Goal: Information Seeking & Learning: Find specific fact

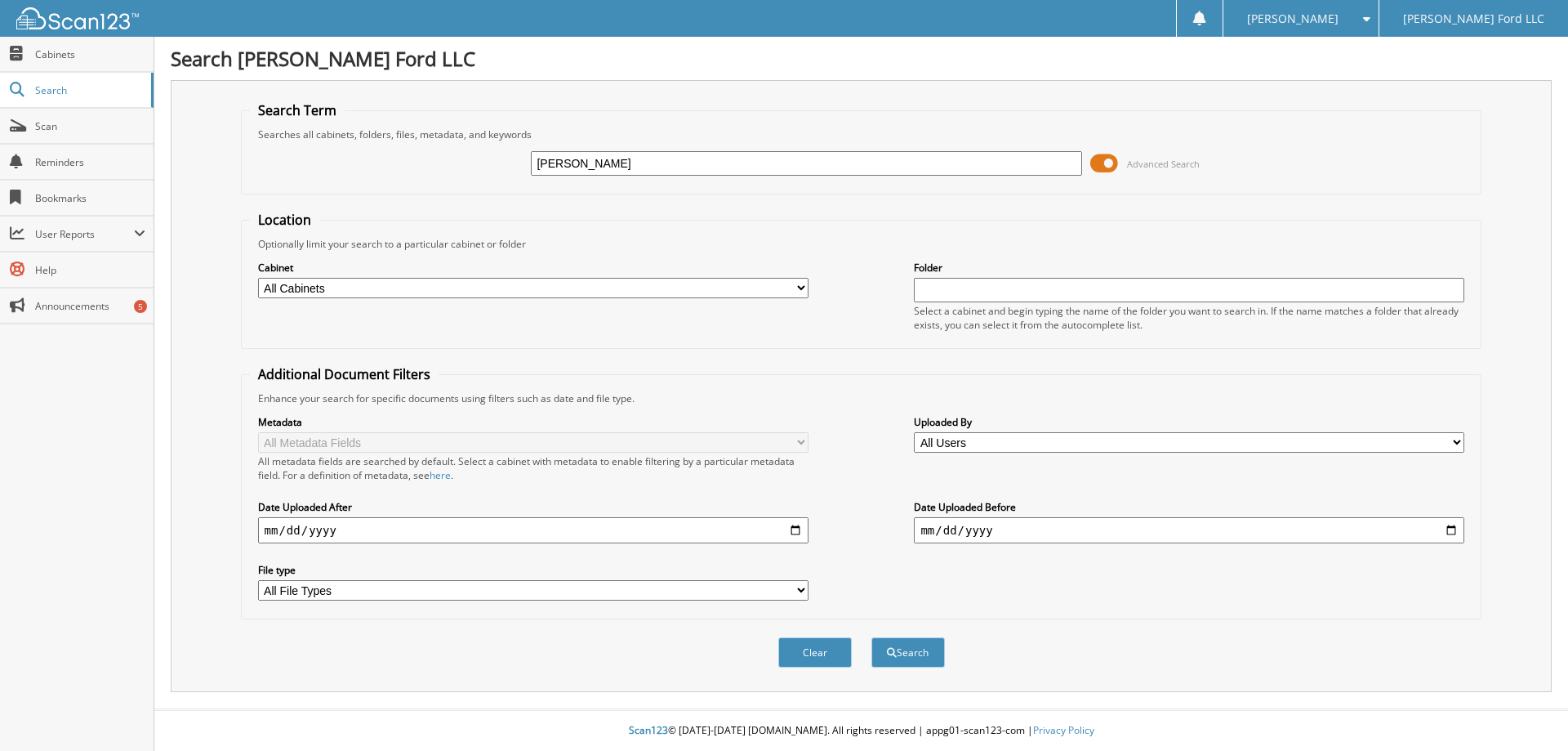
type input "[PERSON_NAME]"
click at [872, 637] on button "Search" at bounding box center [909, 652] width 74 height 30
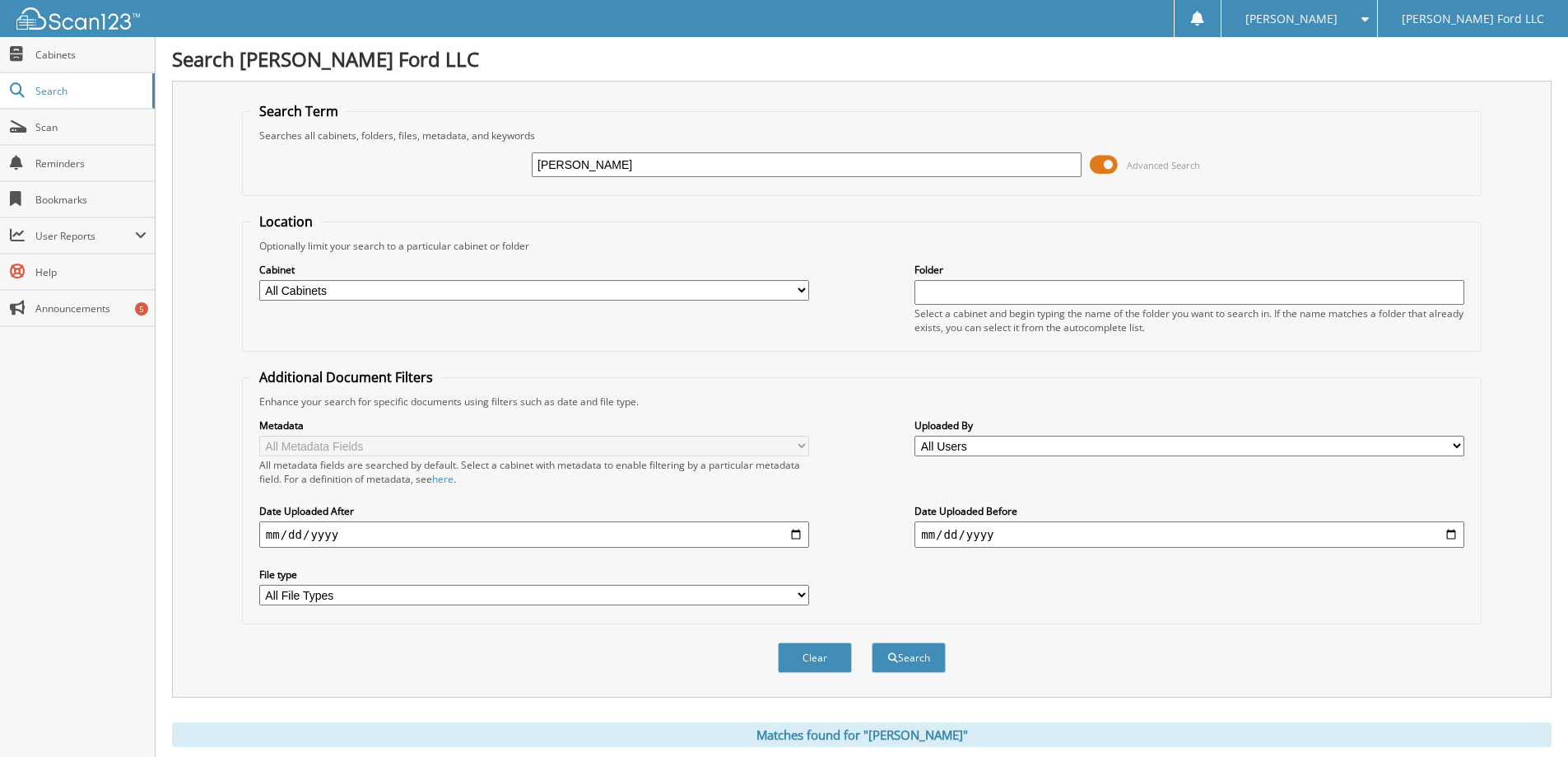
click at [1109, 167] on span at bounding box center [1103, 165] width 28 height 25
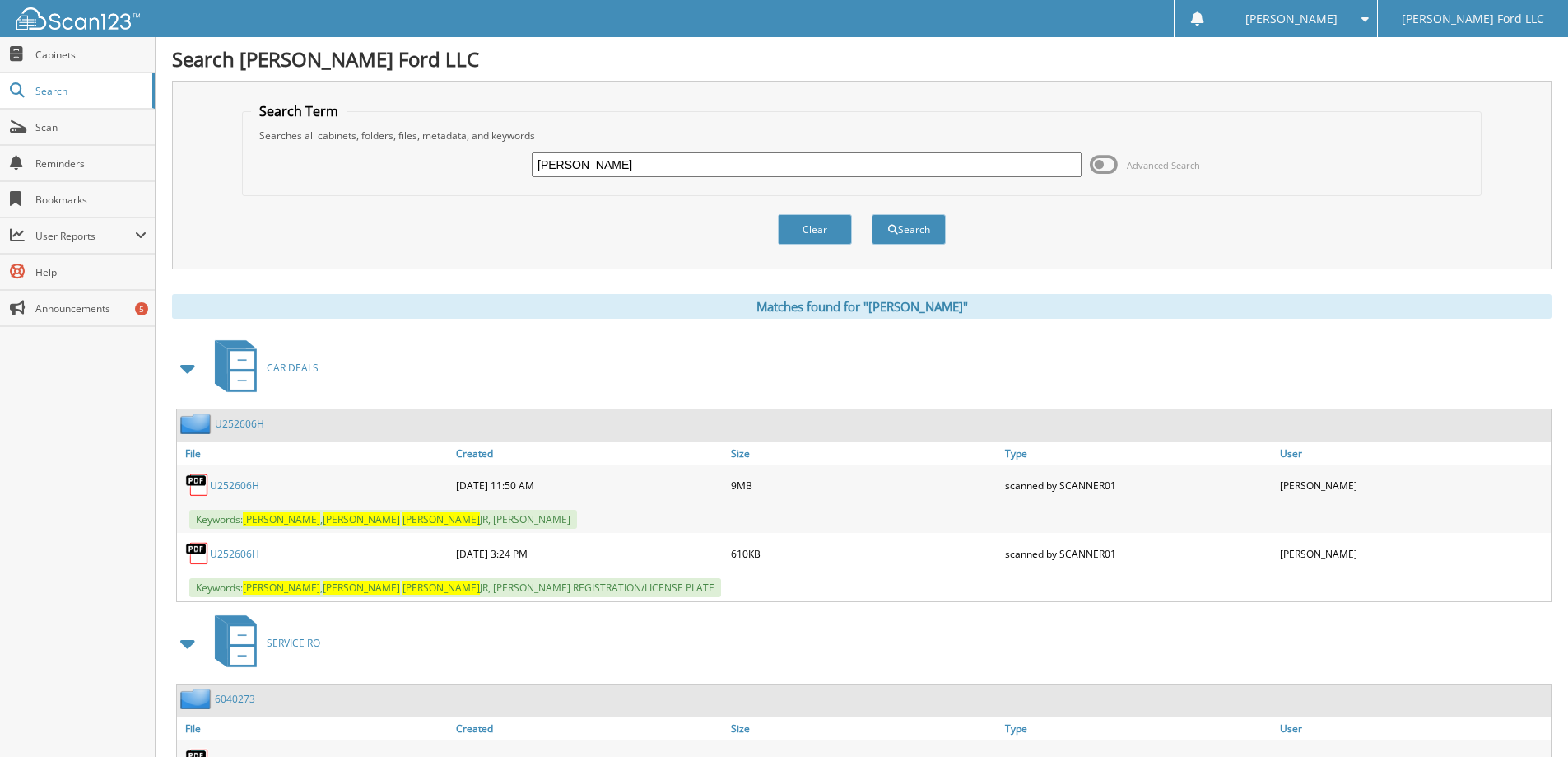
click at [228, 489] on link "U252606H" at bounding box center [235, 485] width 50 height 14
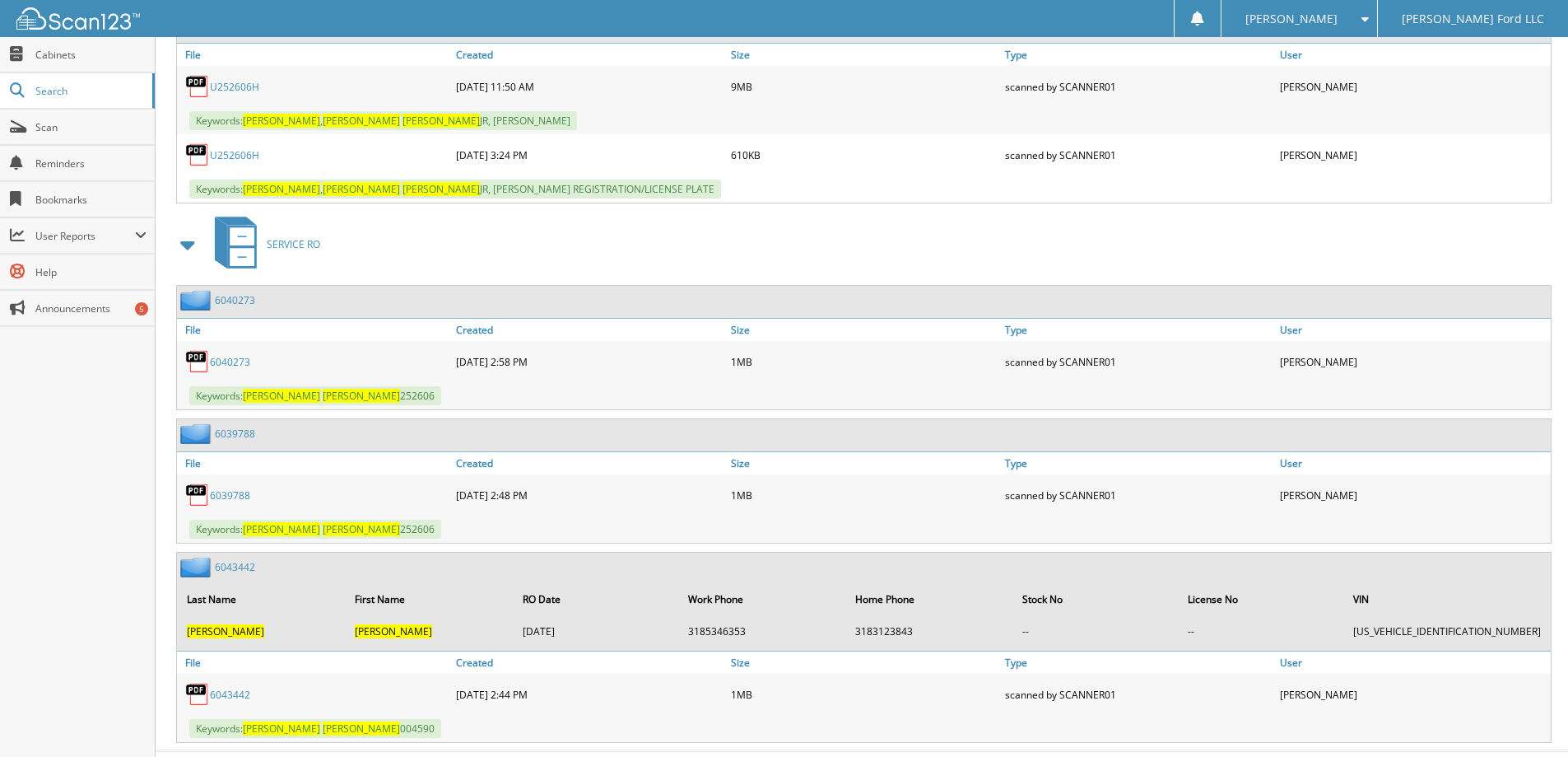
scroll to position [434, 0]
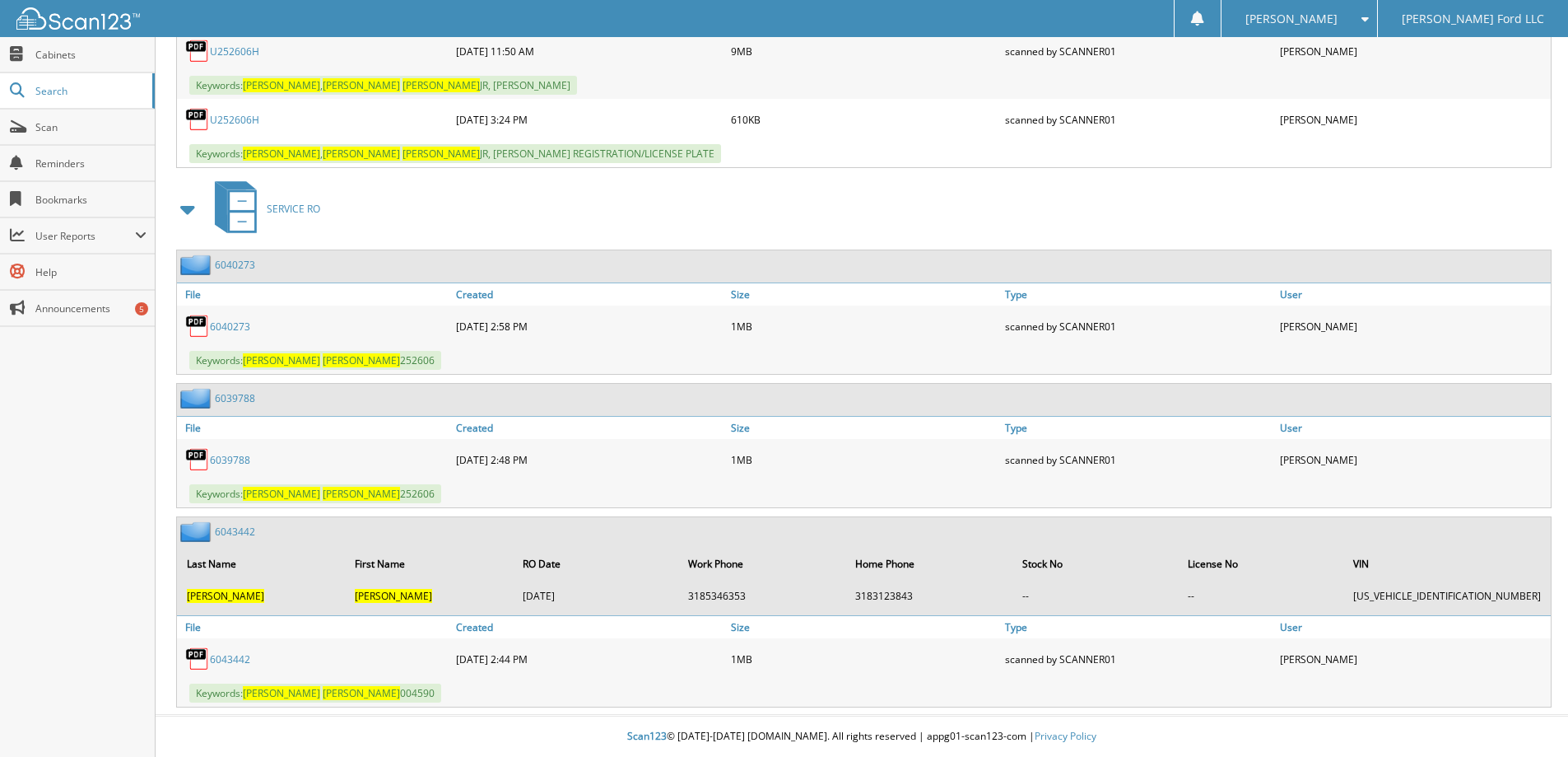
click at [232, 661] on link "6043442" at bounding box center [230, 659] width 40 height 14
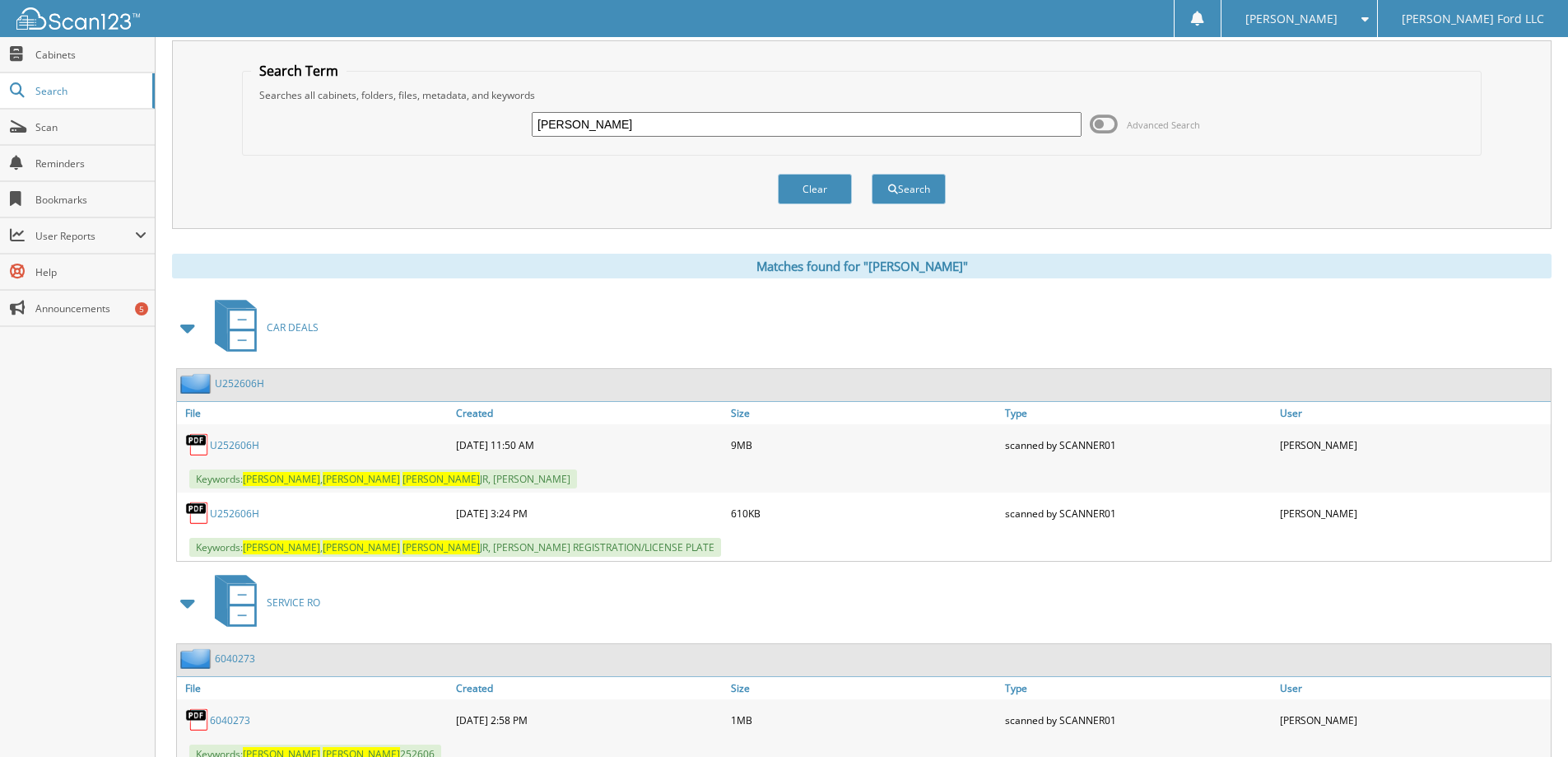
scroll to position [0, 0]
